Goal: Task Accomplishment & Management: Manage account settings

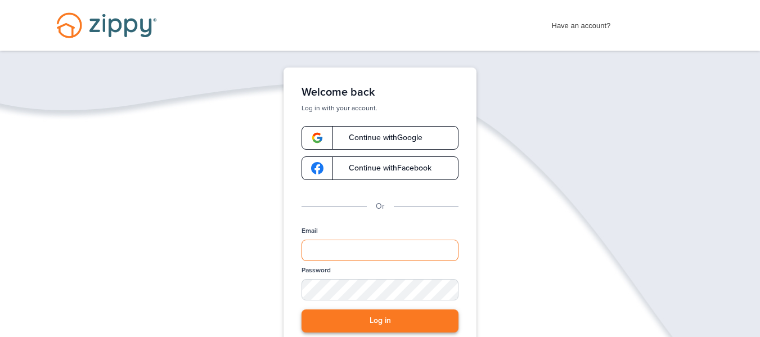
type input "**********"
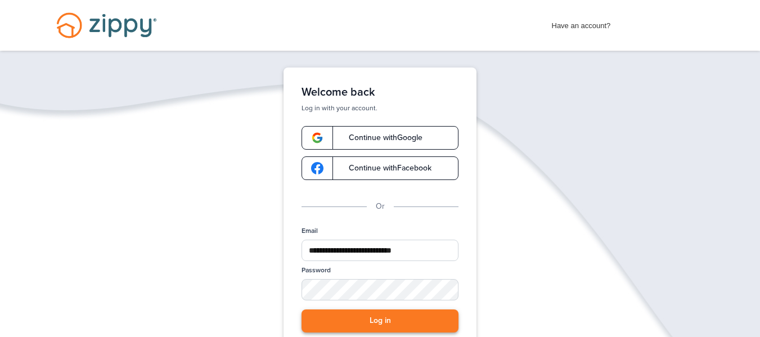
click at [398, 315] on button "Log in" at bounding box center [379, 320] width 157 height 23
